Goal: Navigation & Orientation: Understand site structure

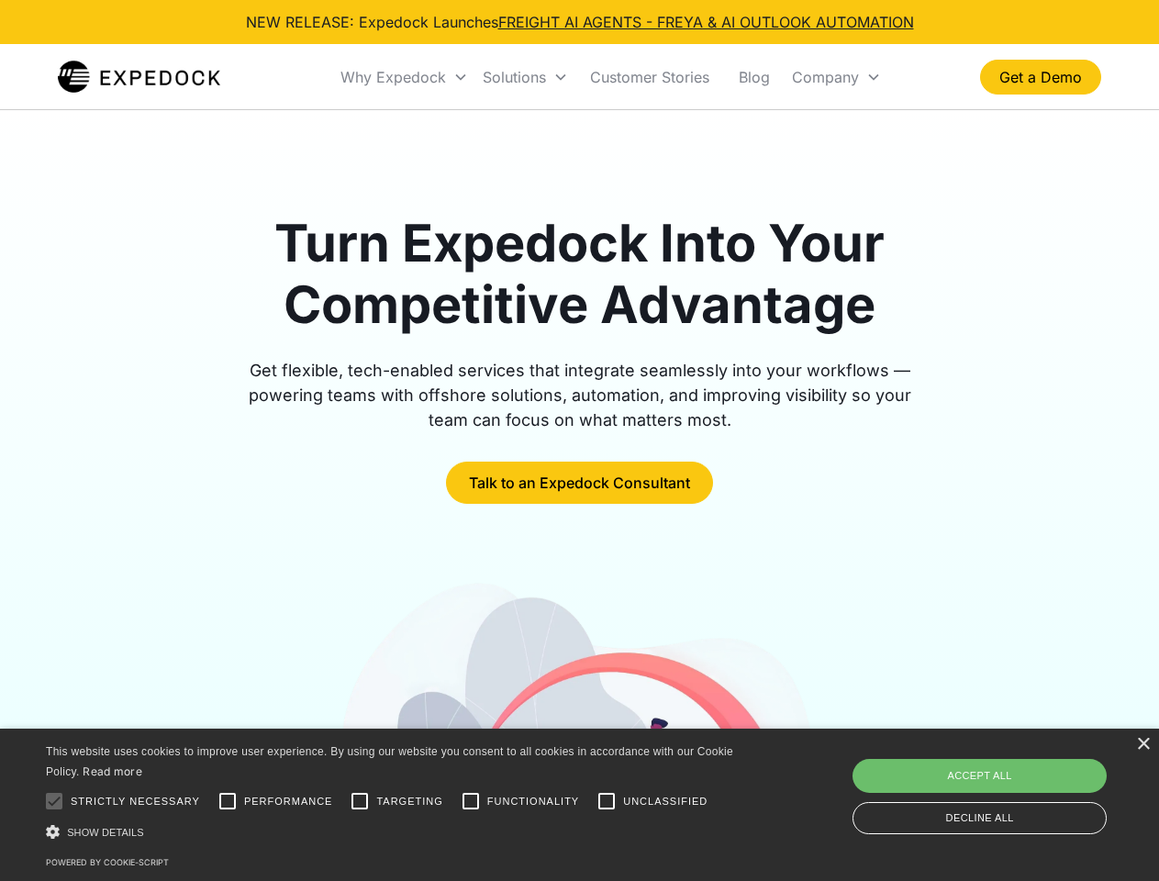
click at [405, 77] on div "Why Expedock" at bounding box center [394, 77] width 106 height 18
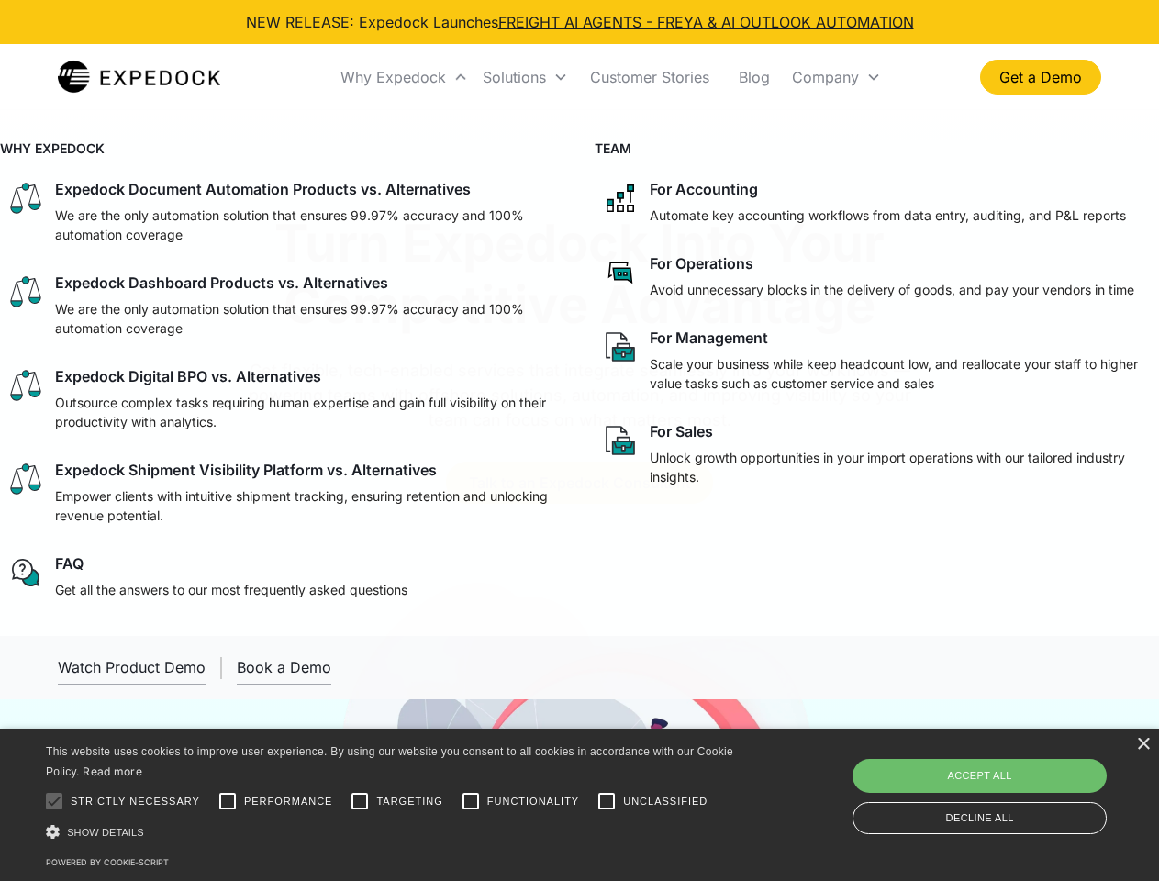
click at [525, 77] on div "Solutions" at bounding box center [514, 77] width 63 height 18
click at [836, 77] on div "Company" at bounding box center [825, 77] width 67 height 18
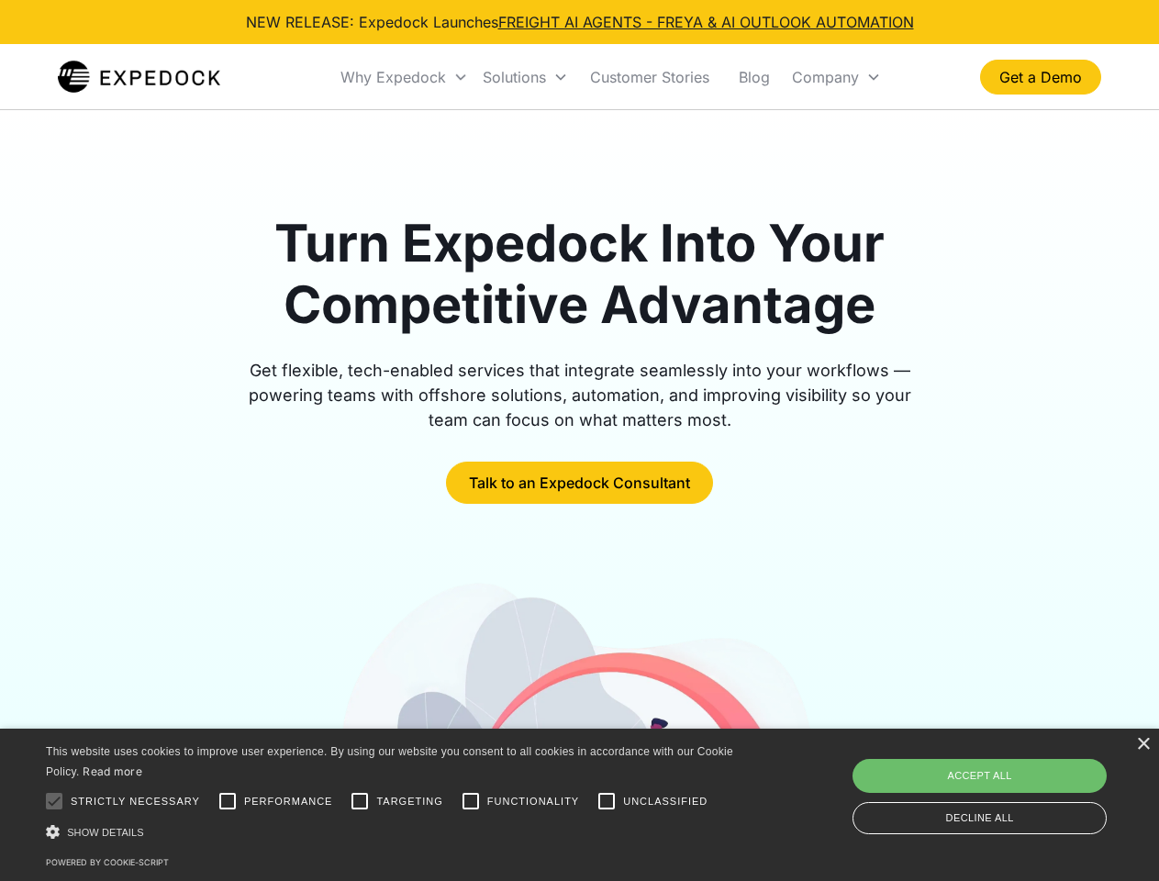
click at [54, 801] on div at bounding box center [54, 801] width 37 height 37
click at [228, 801] on input "Performance" at bounding box center [227, 801] width 37 height 37
checkbox input "true"
click at [360, 801] on input "Targeting" at bounding box center [359, 801] width 37 height 37
checkbox input "true"
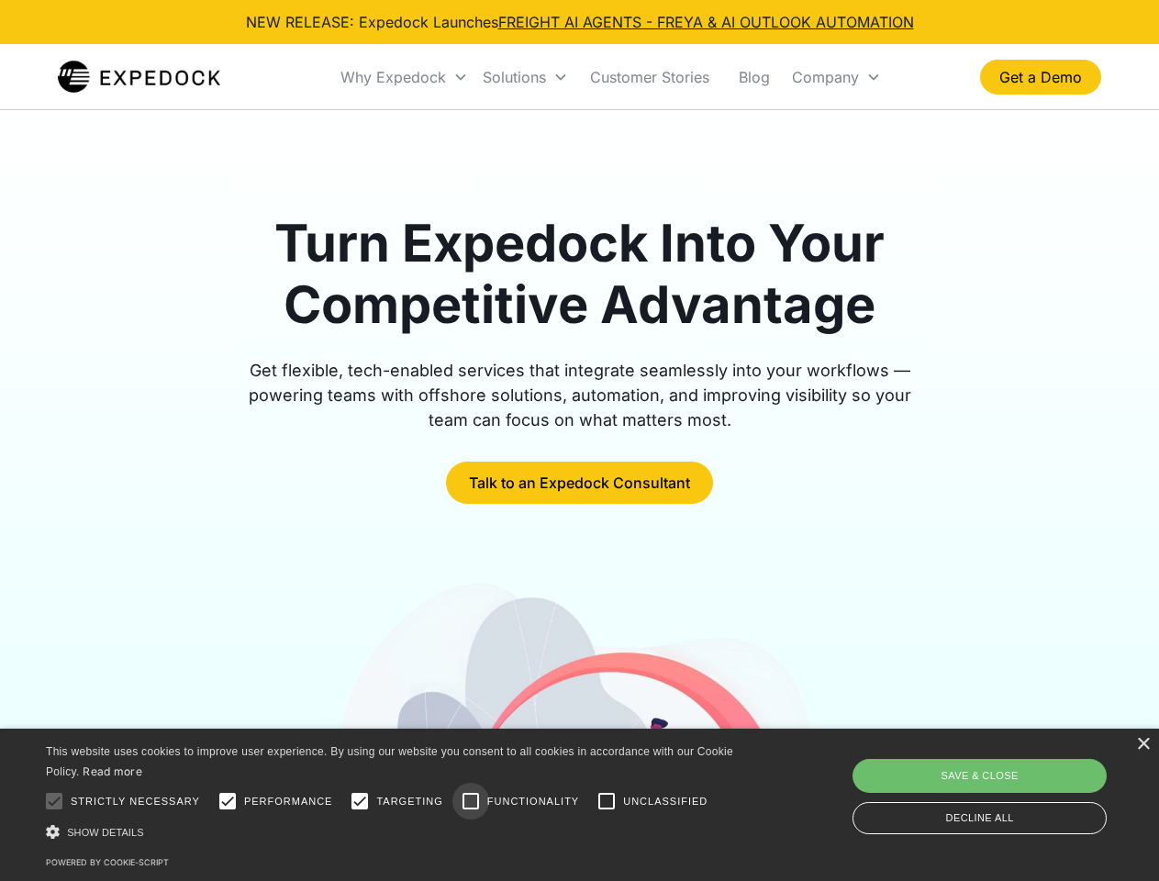
click at [471, 801] on input "Functionality" at bounding box center [471, 801] width 37 height 37
checkbox input "true"
click at [607, 801] on input "Unclassified" at bounding box center [606, 801] width 37 height 37
checkbox input "true"
click at [393, 832] on div "Show details Hide details" at bounding box center [393, 832] width 694 height 19
